Goal: Navigation & Orientation: Go to known website

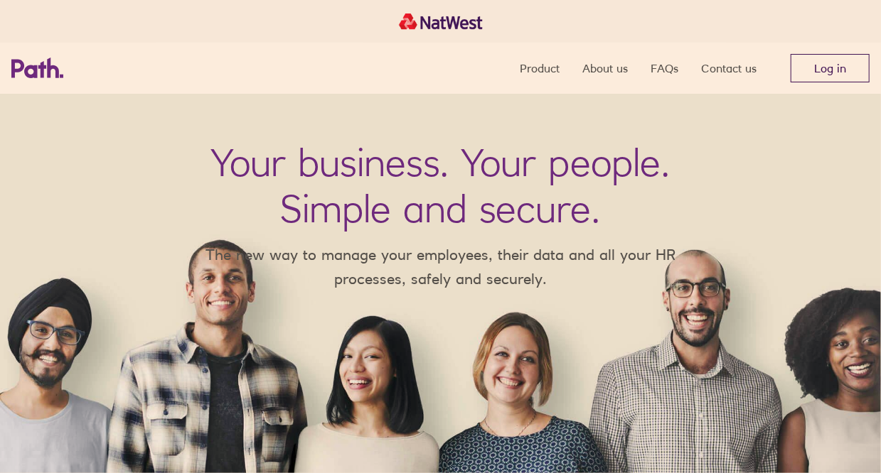
click at [815, 63] on link "Log in" at bounding box center [829, 68] width 79 height 28
click at [813, 66] on link "Log in" at bounding box center [829, 68] width 79 height 28
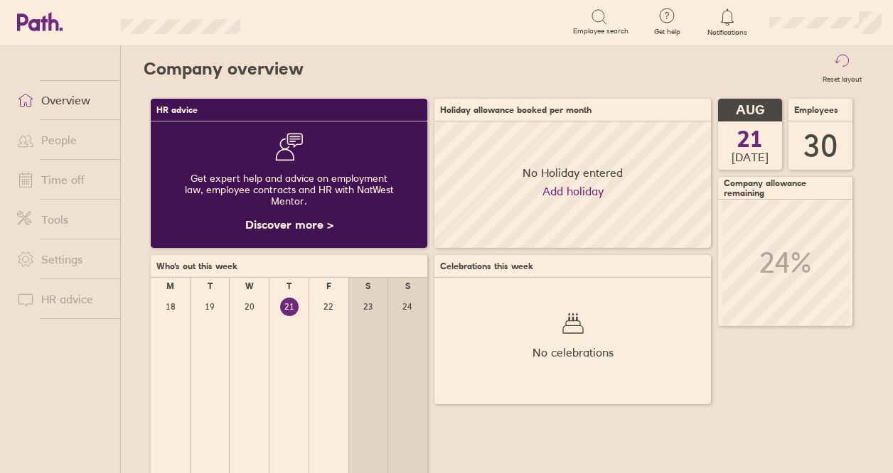
scroll to position [127, 276]
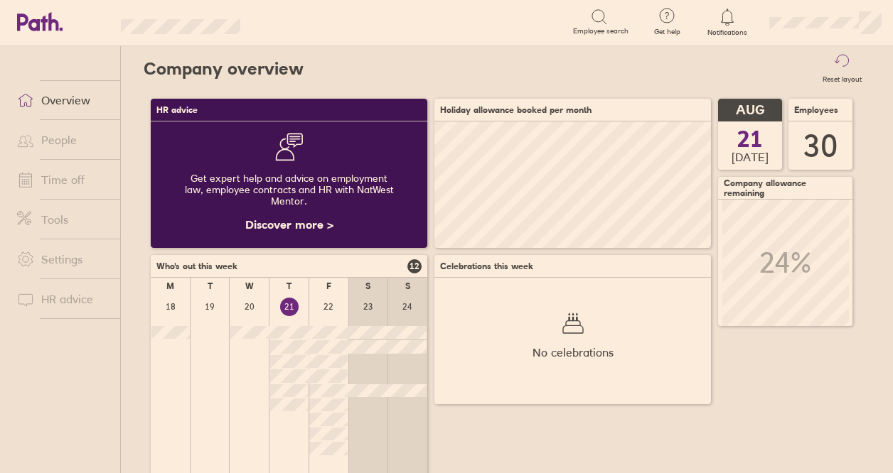
click at [454, 402] on div "No celebrations" at bounding box center [572, 341] width 277 height 127
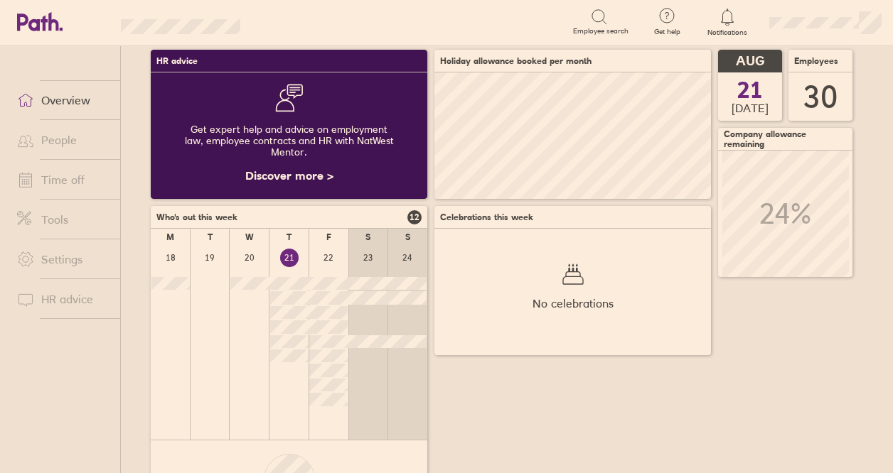
scroll to position [71, 0]
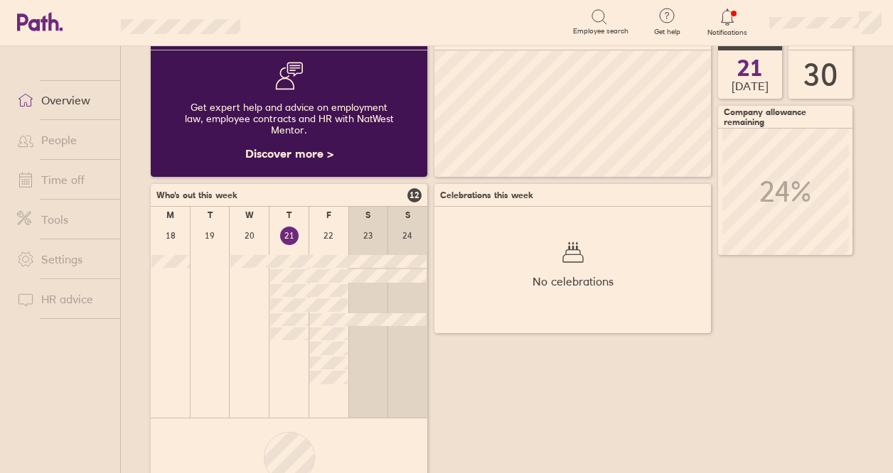
click at [75, 100] on link "Overview" at bounding box center [63, 100] width 114 height 28
